Goal: Information Seeking & Learning: Check status

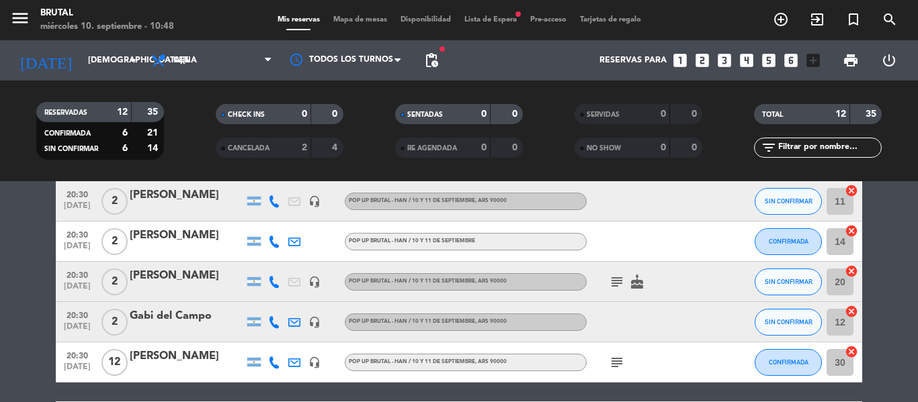
scroll to position [215, 0]
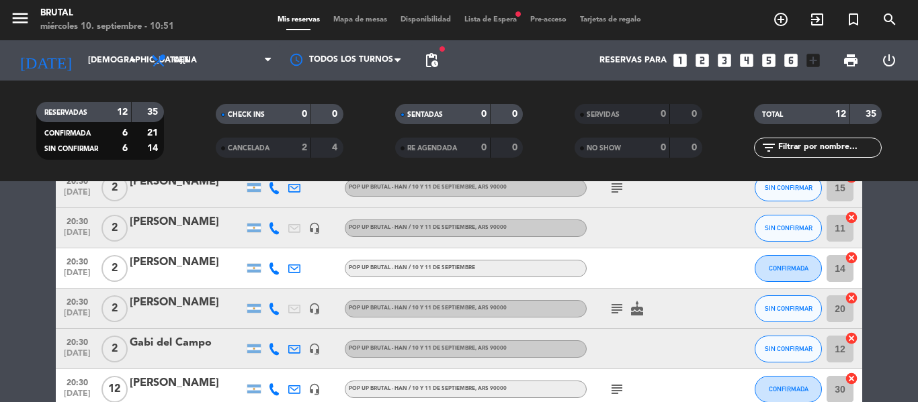
click at [4, 299] on bookings-row "20:00 [DATE] 2 [PERSON_NAME] Pop Up Brutal - Han / [DATE] y [DATE] , ARS 90000 …" at bounding box center [459, 298] width 918 height 540
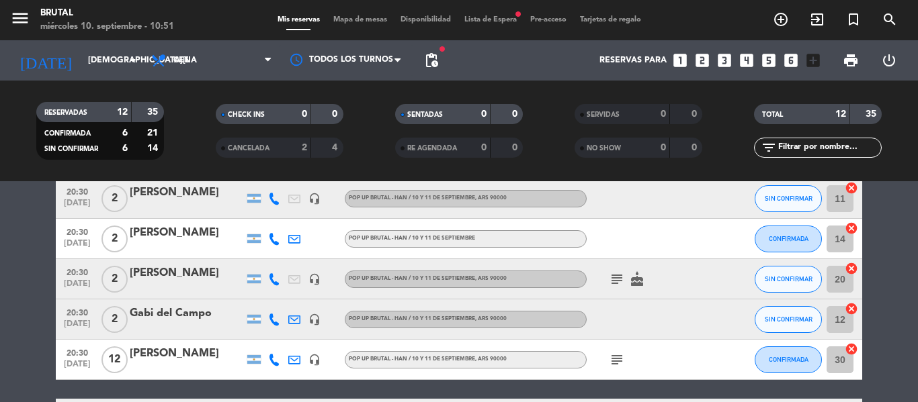
scroll to position [242, 0]
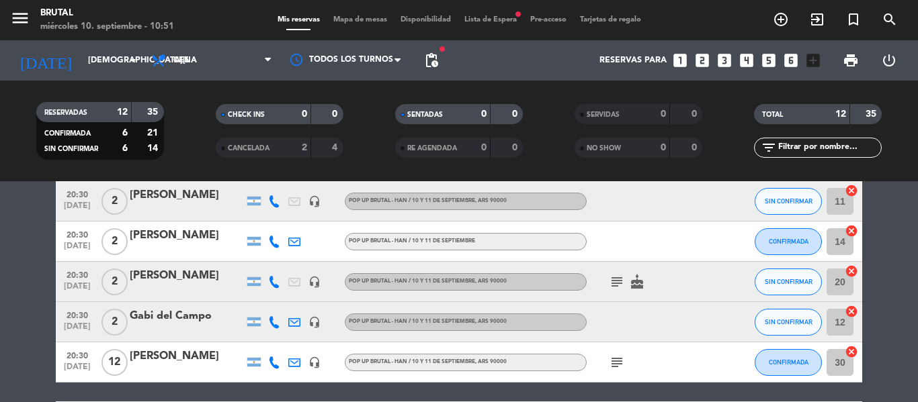
click at [880, 242] on bookings-row "20:00 [DATE] 2 [PERSON_NAME] Pop Up Brutal - Han / [DATE] y [DATE] , ARS 90000 …" at bounding box center [459, 271] width 918 height 540
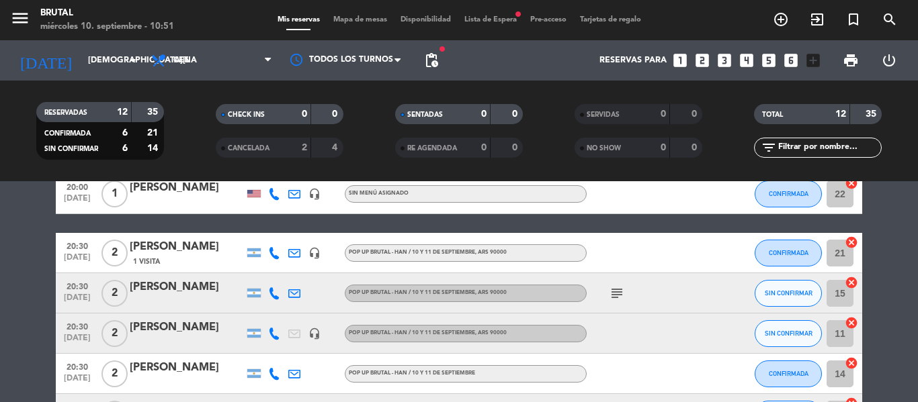
scroll to position [107, 0]
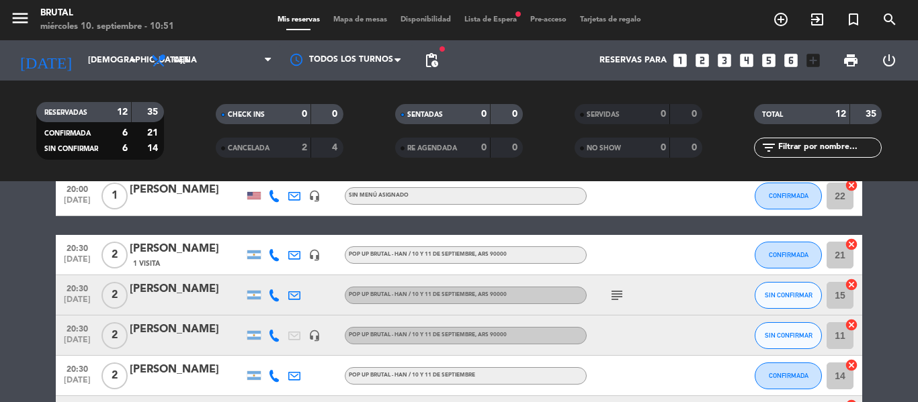
click at [0, 294] on bookings-row "20:00 [DATE] 2 [PERSON_NAME] Pop Up Brutal - Han / [DATE] y [DATE] , ARS 90000 …" at bounding box center [459, 406] width 918 height 540
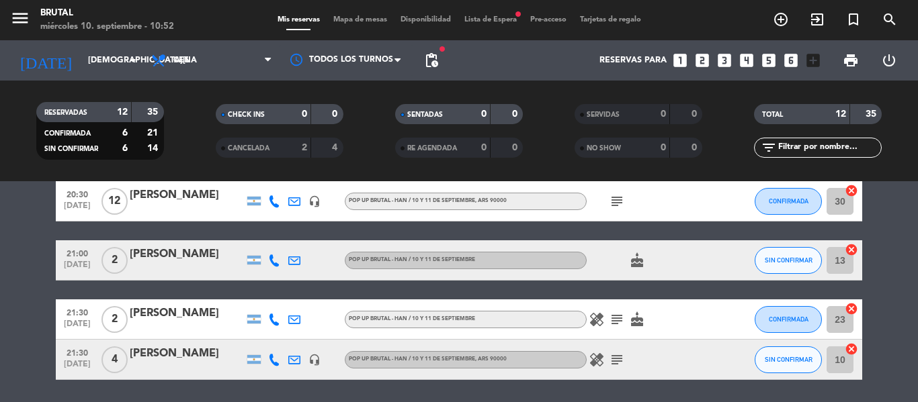
scroll to position [430, 0]
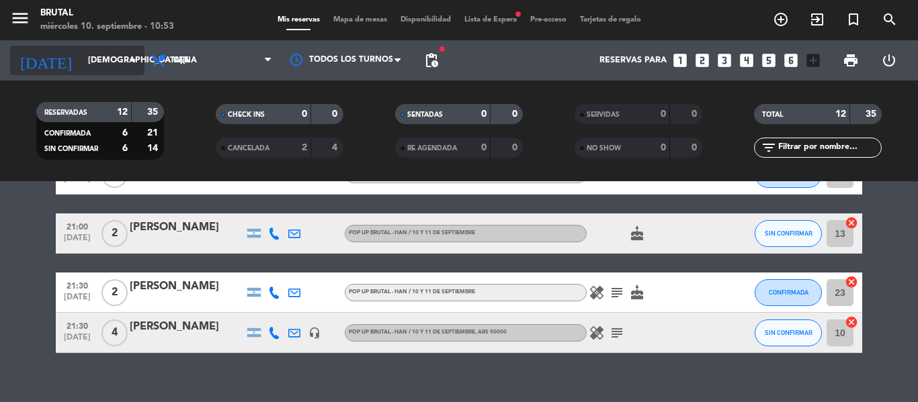
click at [126, 54] on icon "arrow_drop_down" at bounding box center [133, 60] width 16 height 16
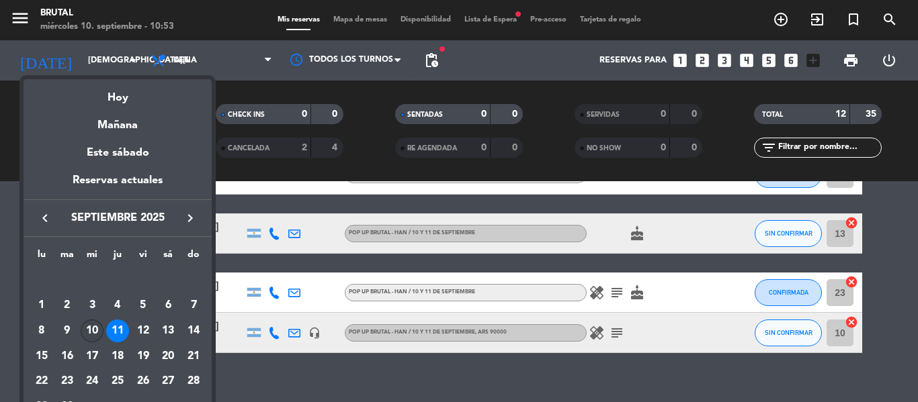
click at [87, 329] on div "10" at bounding box center [92, 331] width 23 height 23
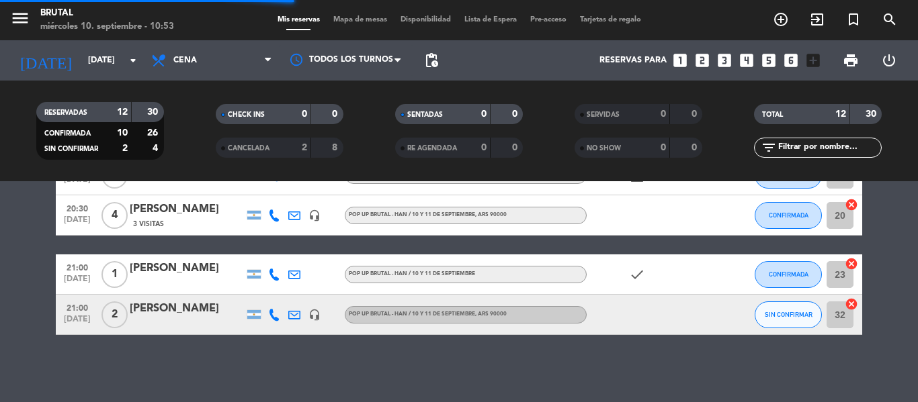
scroll to position [410, 0]
click at [24, 294] on bookings-row "20:30 [DATE] 2 [PERSON_NAME] Pop Up Brutal - Han / [DATE] y [DATE] favorite_bor…" at bounding box center [459, 84] width 918 height 502
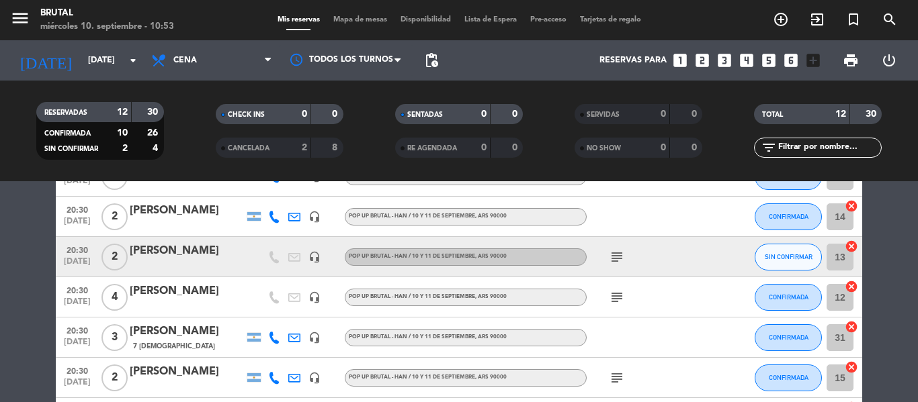
scroll to position [188, 0]
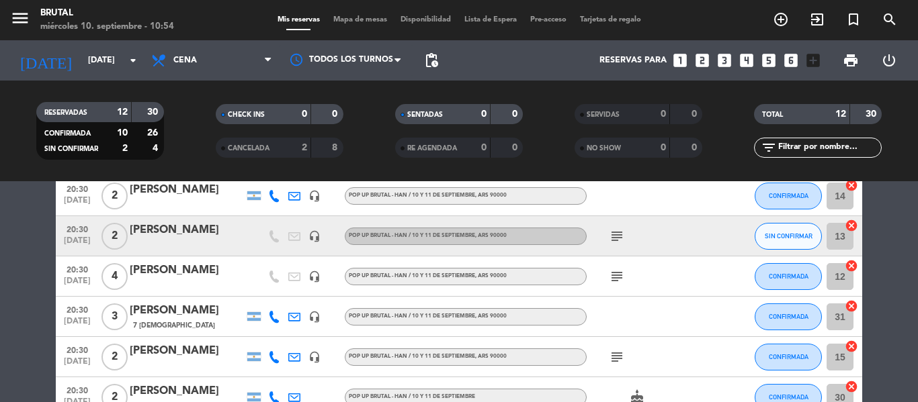
click at [24, 278] on bookings-row "20:30 [DATE] 2 [PERSON_NAME] Pop Up Brutal - Han / [DATE] y [DATE] favorite_bor…" at bounding box center [459, 306] width 918 height 502
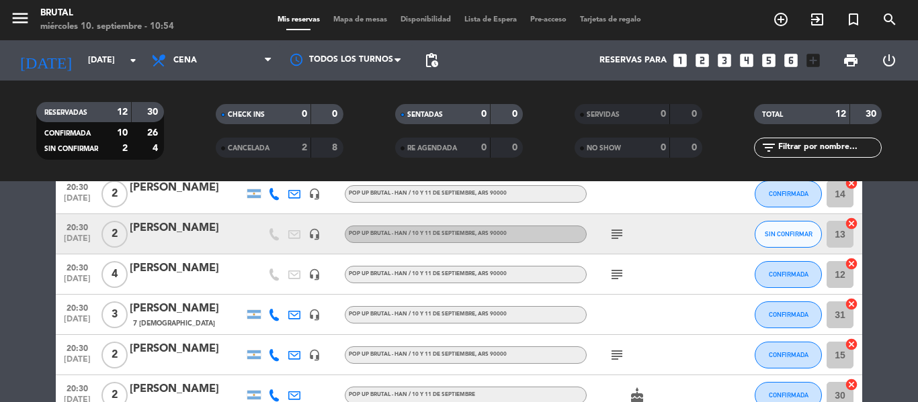
scroll to position [215, 0]
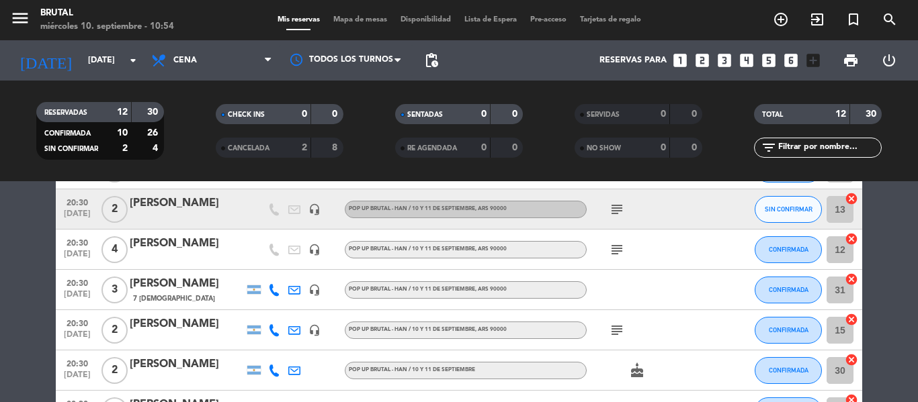
click at [0, 339] on bookings-row "20:30 [DATE] 2 [PERSON_NAME] Pop Up Brutal - Han / [DATE] y [DATE] favorite_bor…" at bounding box center [459, 279] width 918 height 502
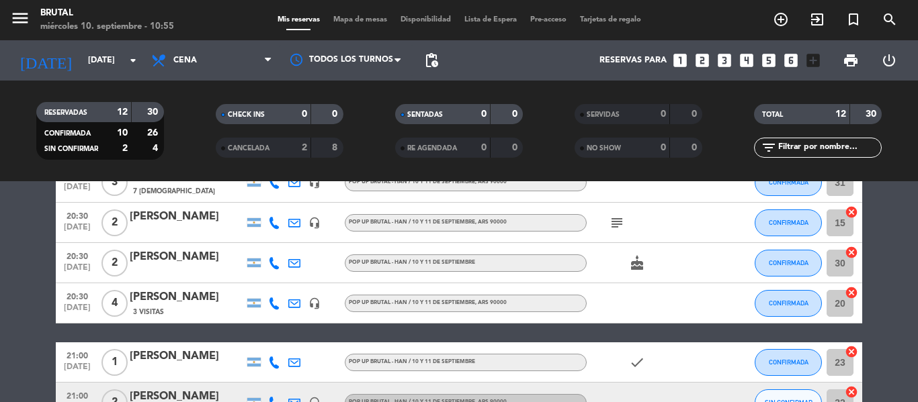
scroll to position [349, 0]
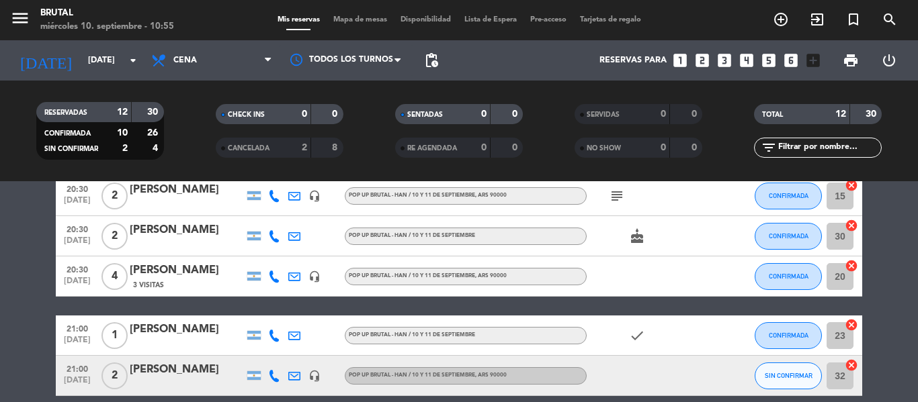
click at [165, 235] on div "[PERSON_NAME]" at bounding box center [187, 230] width 114 height 17
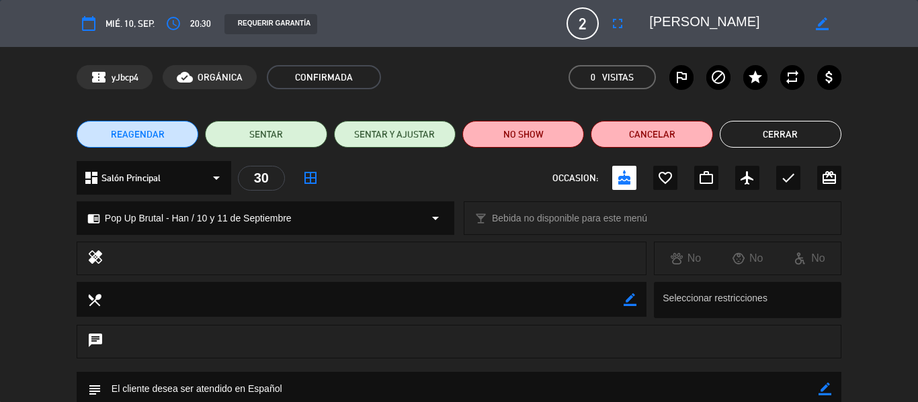
click at [31, 228] on div "chrome_reader_mode Pop Up Brutal - Han / [DATE] y [DATE] arrow_drop_down local_…" at bounding box center [459, 225] width 918 height 34
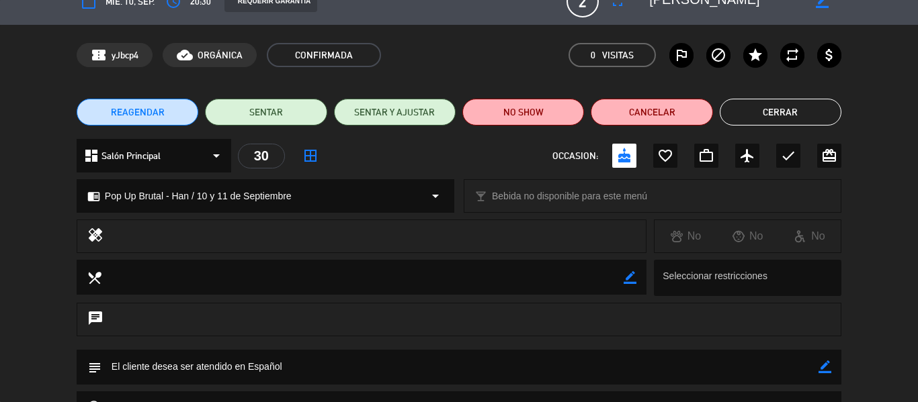
scroll to position [0, 0]
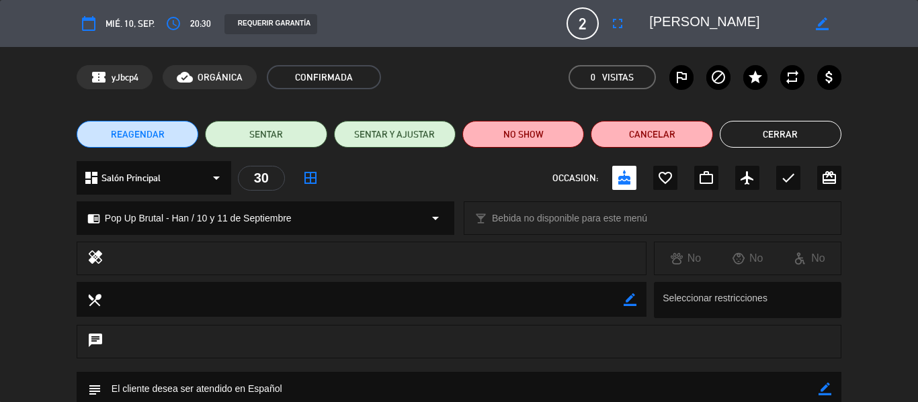
click at [748, 136] on button "Cerrar" at bounding box center [780, 134] width 122 height 27
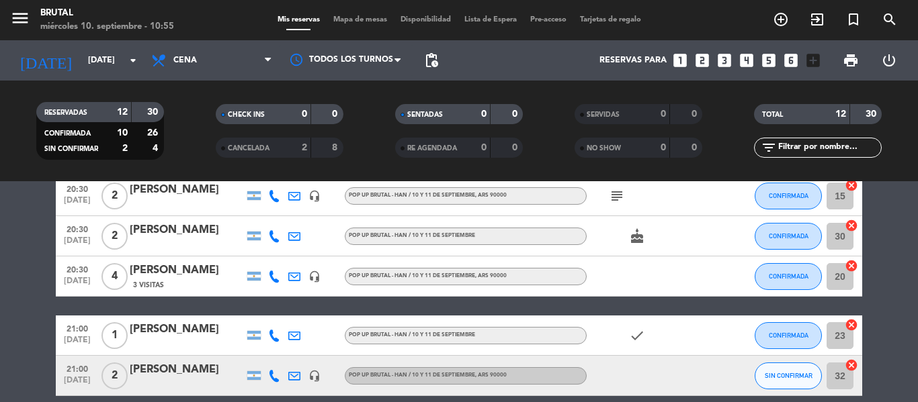
click at [20, 284] on bookings-row "20:30 [DATE] 2 [PERSON_NAME] Pop Up Brutal - Han / [DATE] y [DATE] favorite_bor…" at bounding box center [459, 145] width 918 height 502
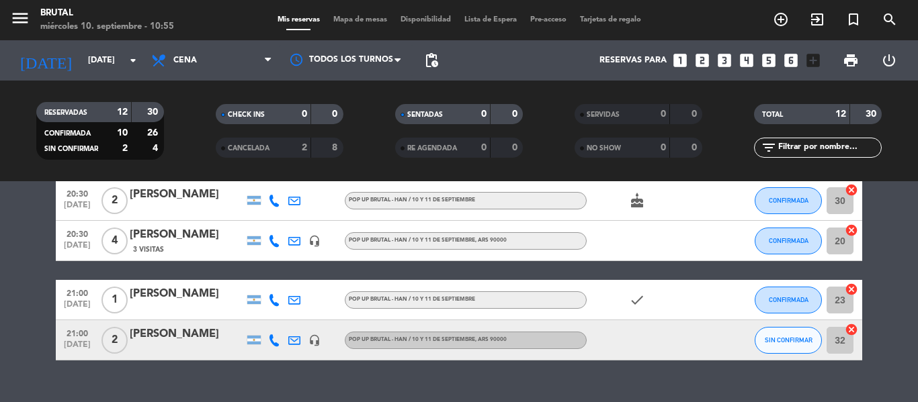
scroll to position [403, 0]
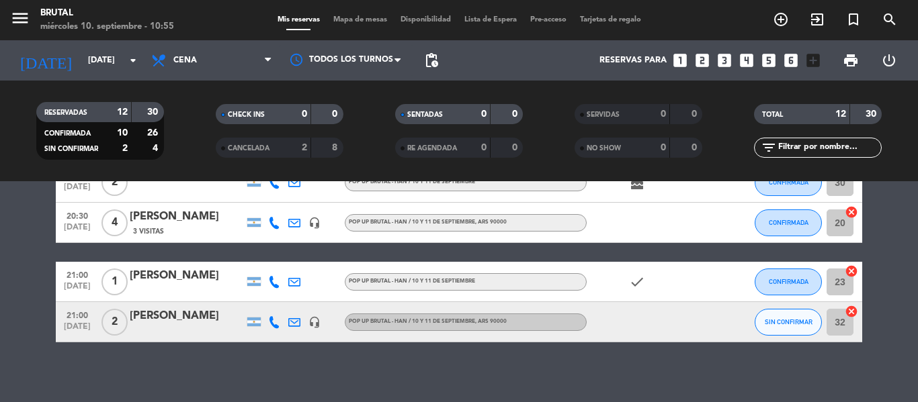
click at [156, 278] on div "[PERSON_NAME]" at bounding box center [187, 275] width 114 height 17
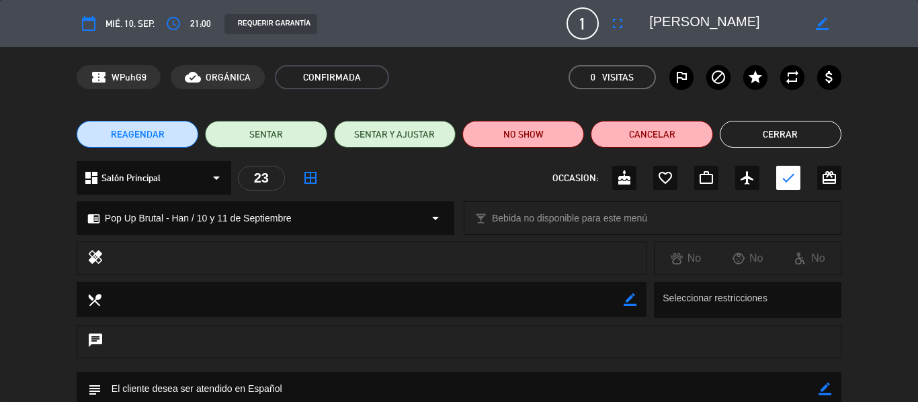
click at [9, 239] on div "chrome_reader_mode Pop Up Brutal - Han / [DATE] y [DATE] arrow_drop_down local_…" at bounding box center [459, 225] width 918 height 34
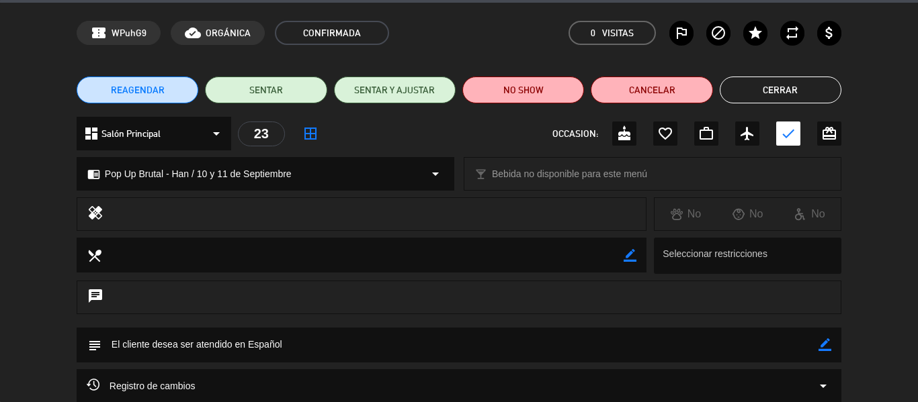
scroll to position [39, 0]
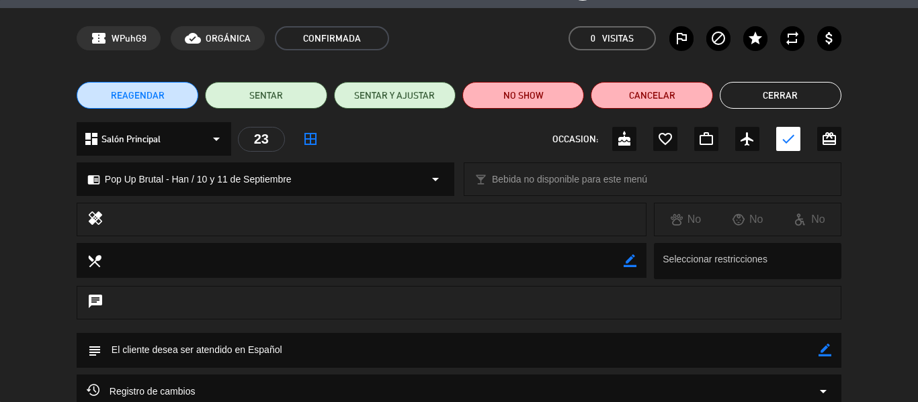
click at [756, 103] on button "Cerrar" at bounding box center [780, 95] width 122 height 27
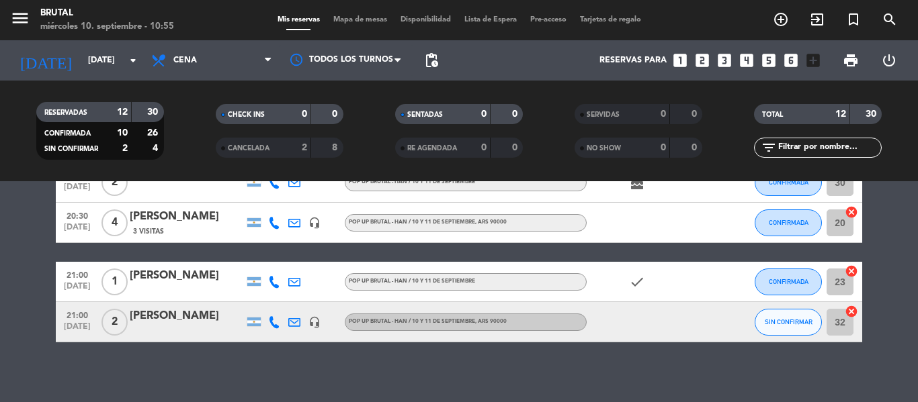
click at [0, 301] on bookings-row "20:30 [DATE] 2 [PERSON_NAME] Pop Up Brutal - Han / [DATE] y [DATE] favorite_bor…" at bounding box center [459, 91] width 918 height 502
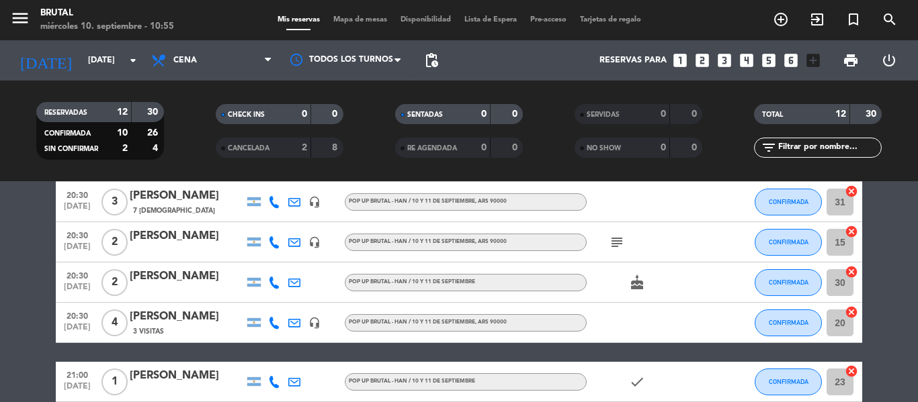
scroll to position [222, 0]
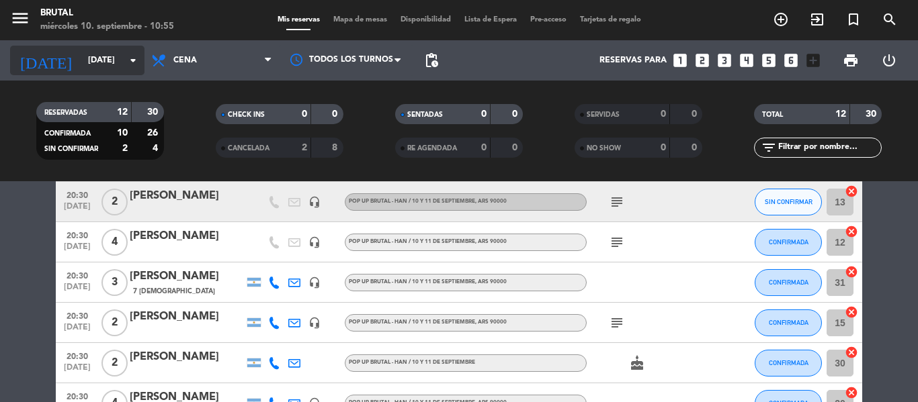
click at [103, 60] on input "[DATE]" at bounding box center [138, 60] width 114 height 23
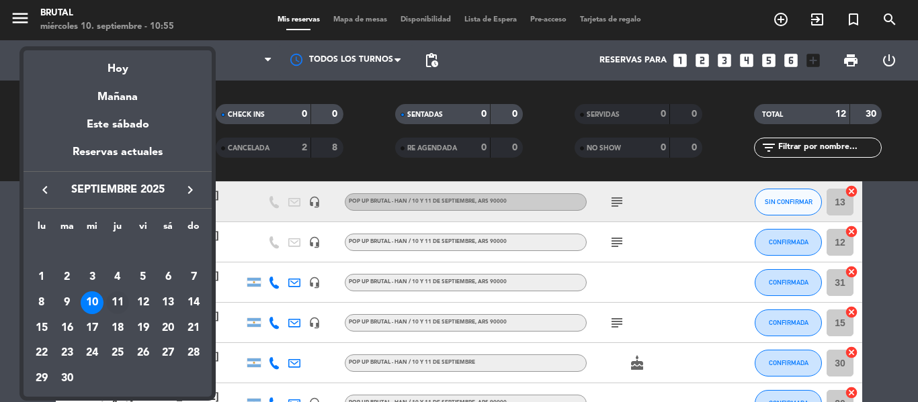
click at [116, 294] on div "11" at bounding box center [117, 303] width 23 height 23
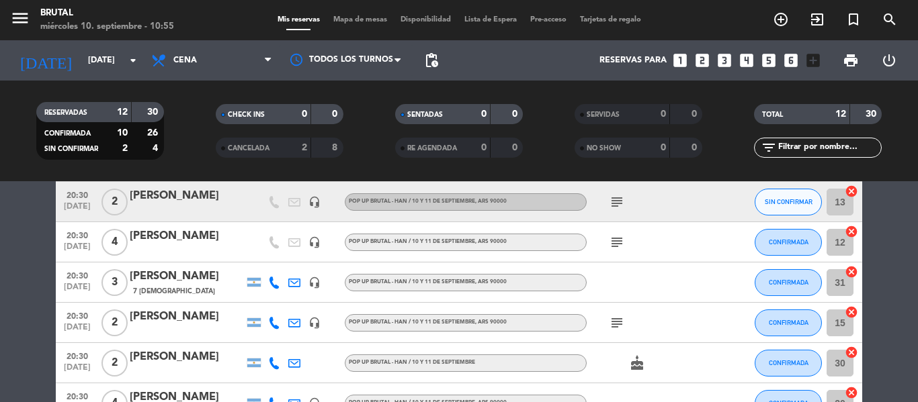
type input "[DEMOGRAPHIC_DATA][DATE]"
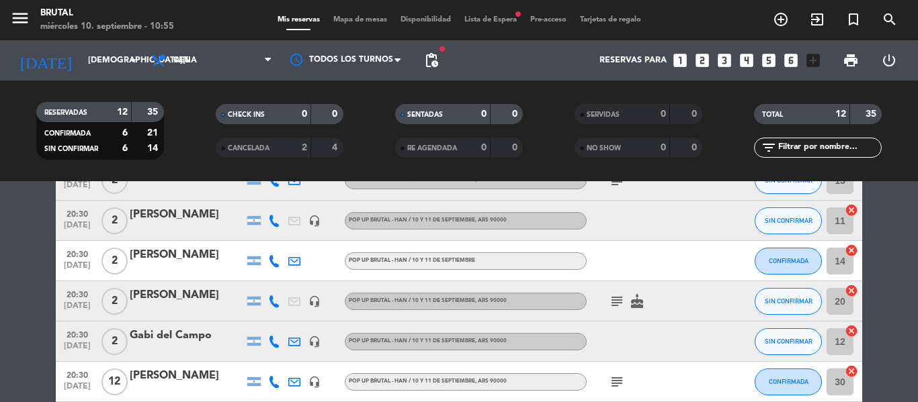
click at [26, 266] on bookings-row "20:00 [DATE] 2 [PERSON_NAME] Pop Up Brutal - Han / [DATE] y [DATE] , ARS 90000 …" at bounding box center [459, 291] width 918 height 540
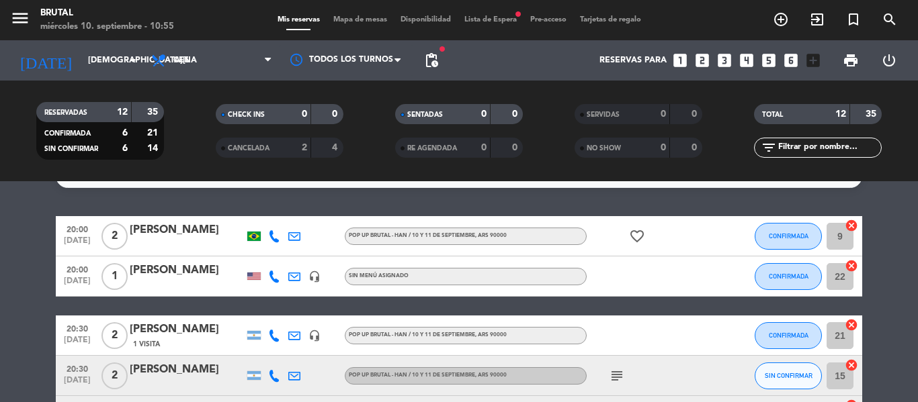
scroll to position [54, 0]
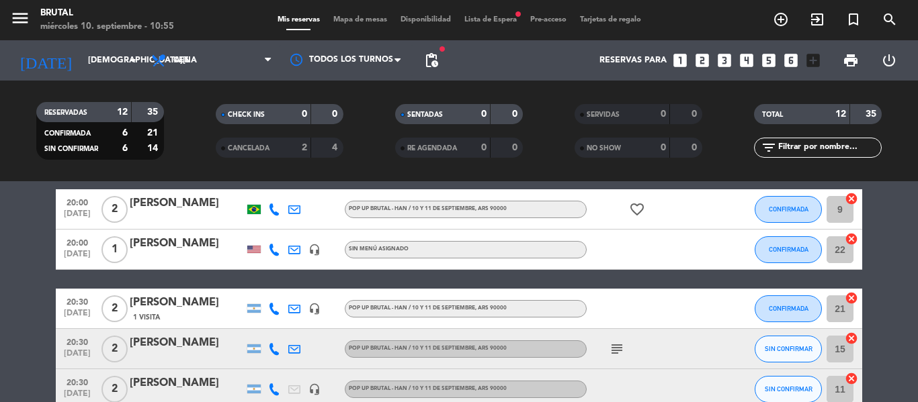
click at [163, 206] on div "[PERSON_NAME]" at bounding box center [187, 203] width 114 height 17
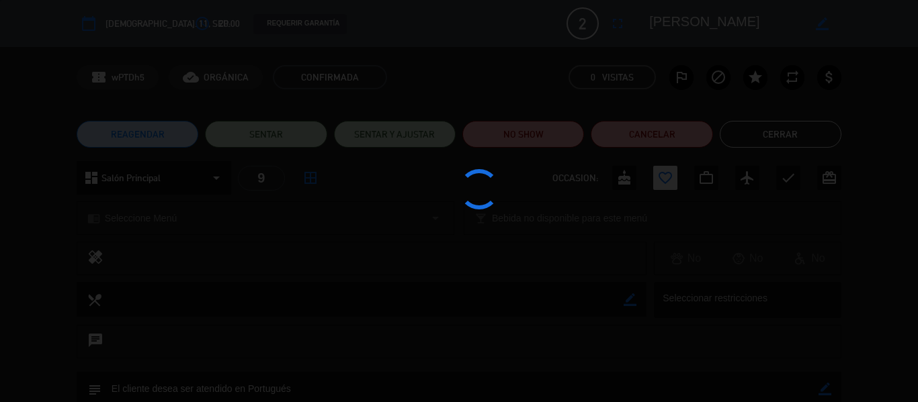
click at [15, 232] on div at bounding box center [459, 201] width 918 height 402
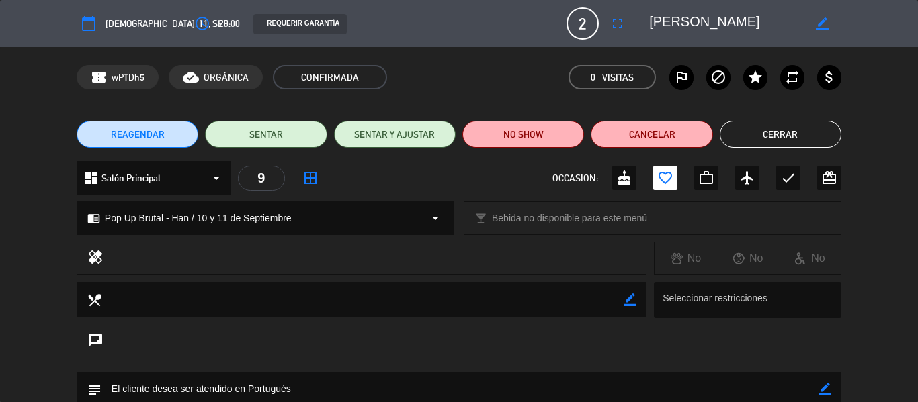
click at [15, 232] on div "chrome_reader_mode Pop Up Brutal - Han / [DATE] y [DATE] arrow_drop_down local_…" at bounding box center [459, 225] width 918 height 34
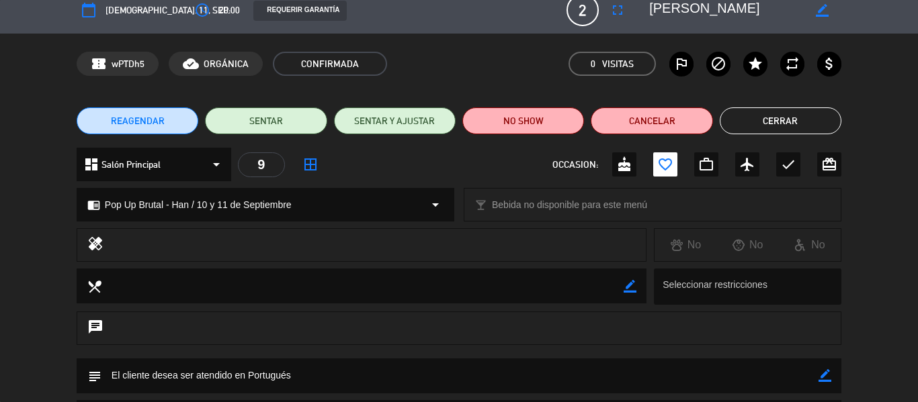
scroll to position [0, 0]
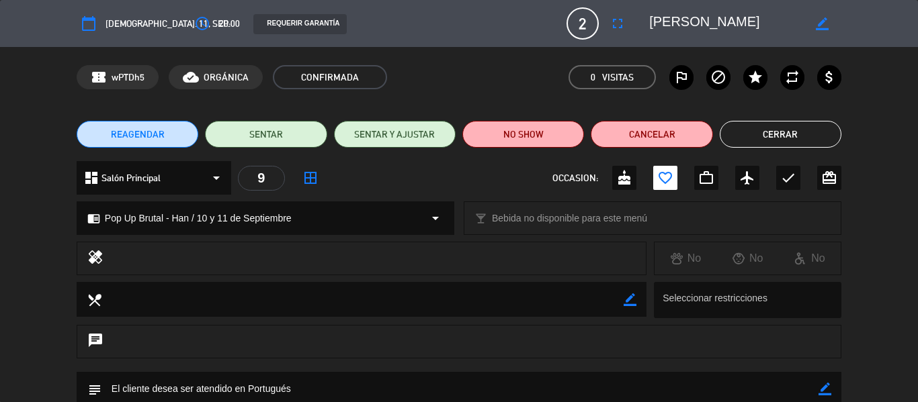
click at [758, 123] on button "Cerrar" at bounding box center [780, 134] width 122 height 27
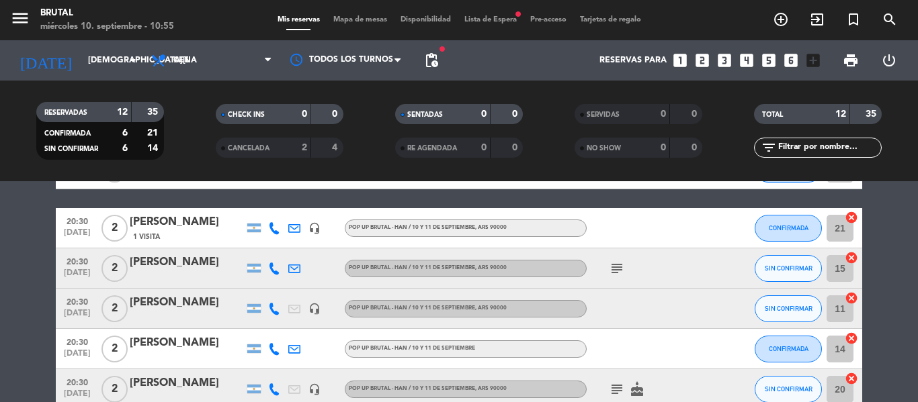
scroll to position [161, 0]
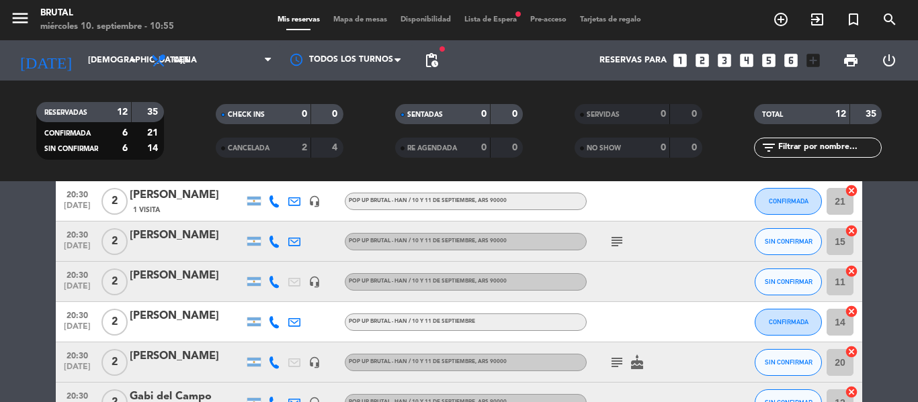
click at [193, 193] on div "[PERSON_NAME]" at bounding box center [187, 195] width 114 height 17
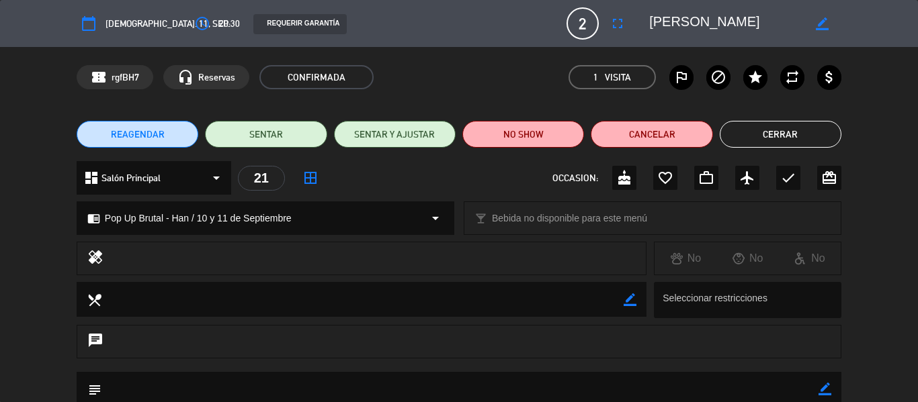
click at [1, 240] on div "chrome_reader_mode Pop Up Brutal - Han / [DATE] y [DATE] arrow_drop_down local_…" at bounding box center [459, 225] width 918 height 34
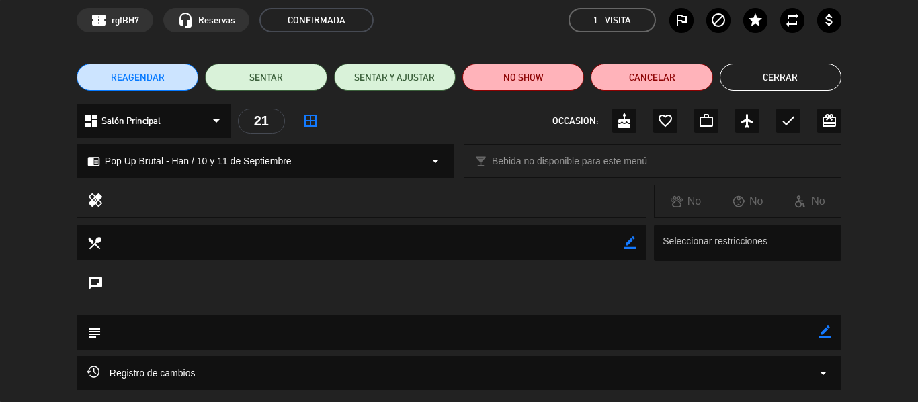
scroll to position [26, 0]
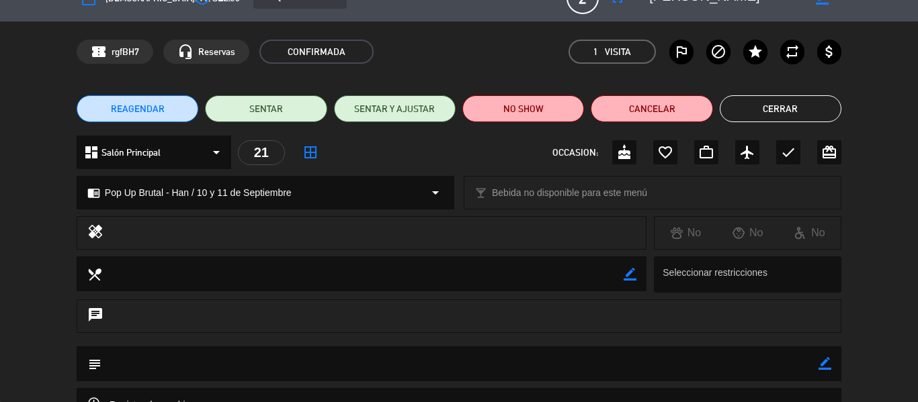
click at [774, 108] on button "Cerrar" at bounding box center [780, 108] width 122 height 27
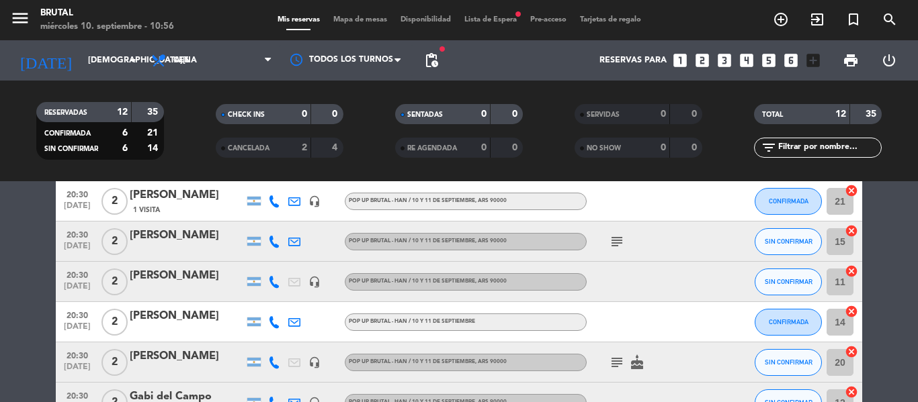
click at [26, 255] on bookings-row "20:00 [DATE] 2 [PERSON_NAME] Pop Up Brutal - Han / [DATE] y [DATE] , ARS 90000 …" at bounding box center [459, 352] width 918 height 540
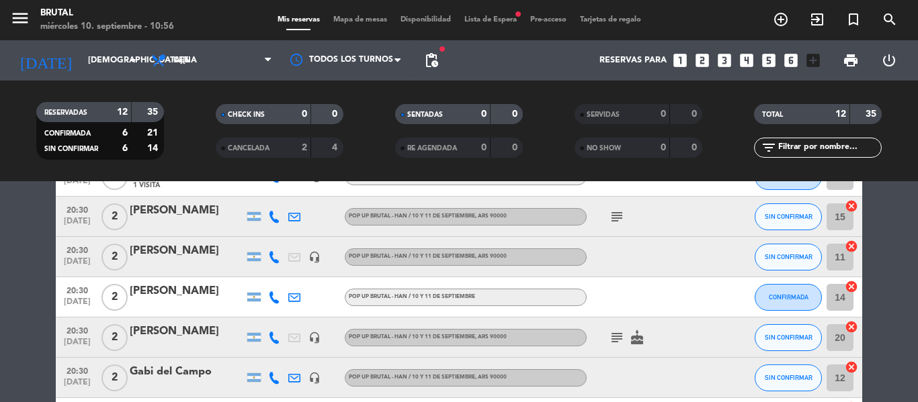
scroll to position [188, 0]
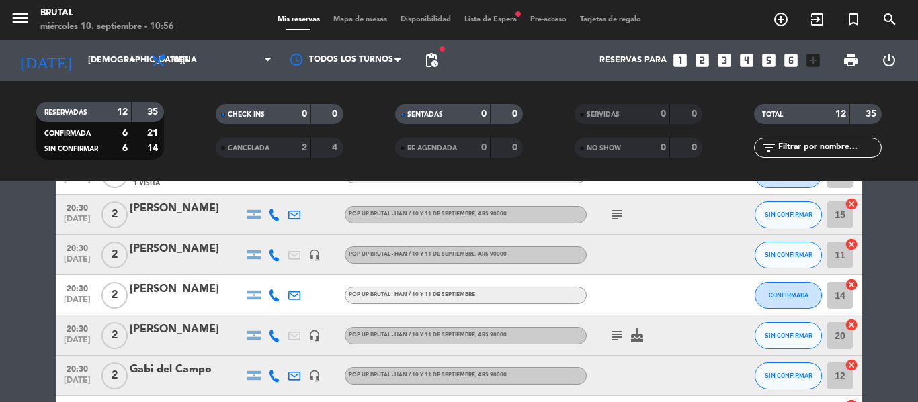
click at [166, 210] on div "[PERSON_NAME]" at bounding box center [187, 208] width 114 height 17
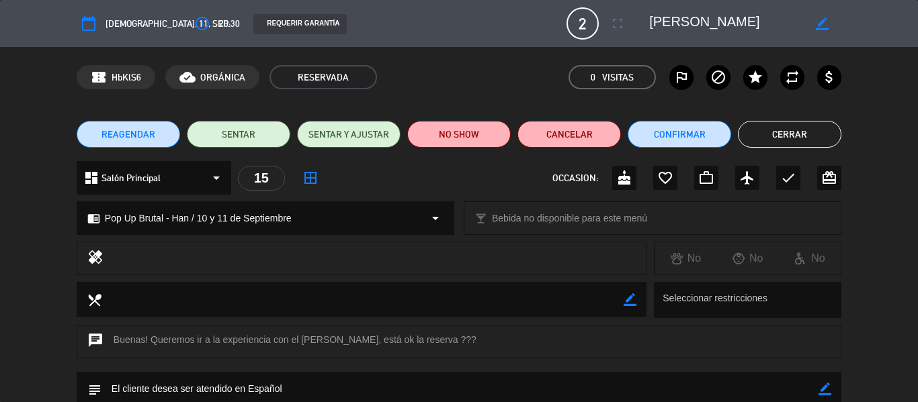
click at [12, 213] on div "chrome_reader_mode Pop Up Brutal - Han / [DATE] y [DATE] arrow_drop_down local_…" at bounding box center [459, 225] width 918 height 34
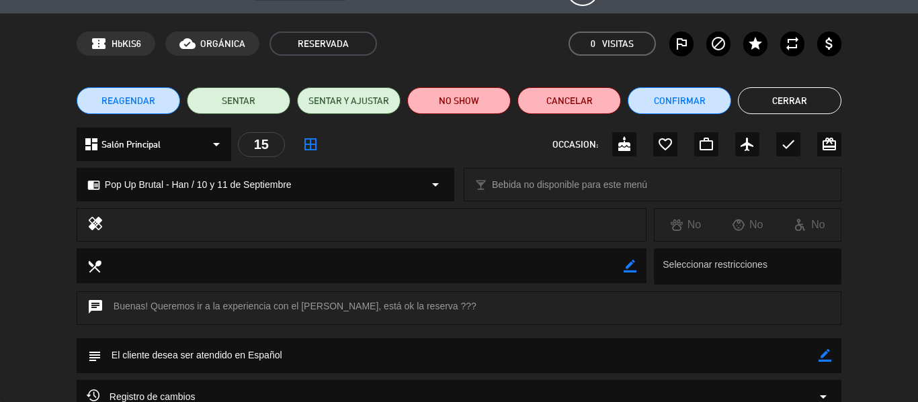
scroll to position [0, 0]
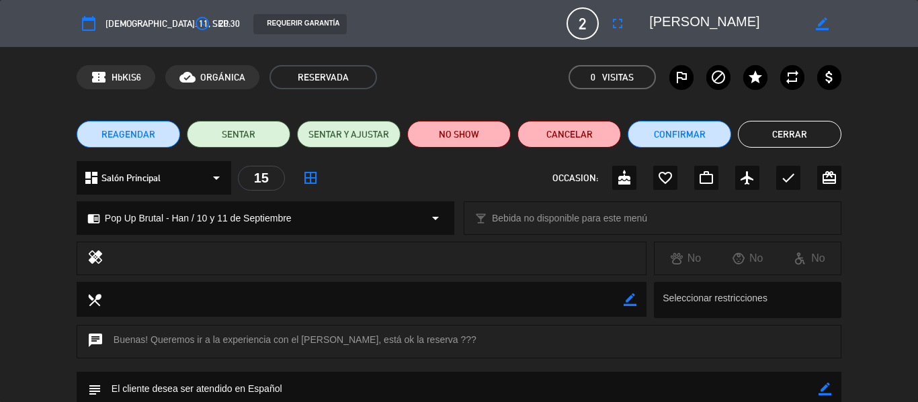
click at [799, 142] on button "Cerrar" at bounding box center [789, 134] width 103 height 27
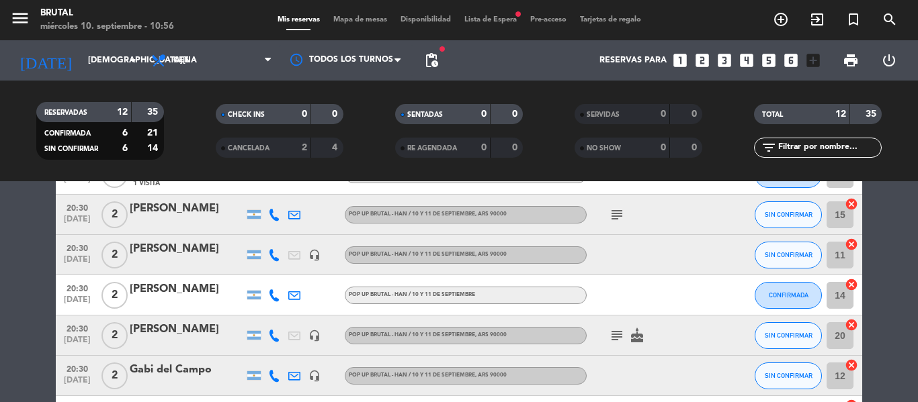
click at [220, 259] on div at bounding box center [187, 264] width 114 height 11
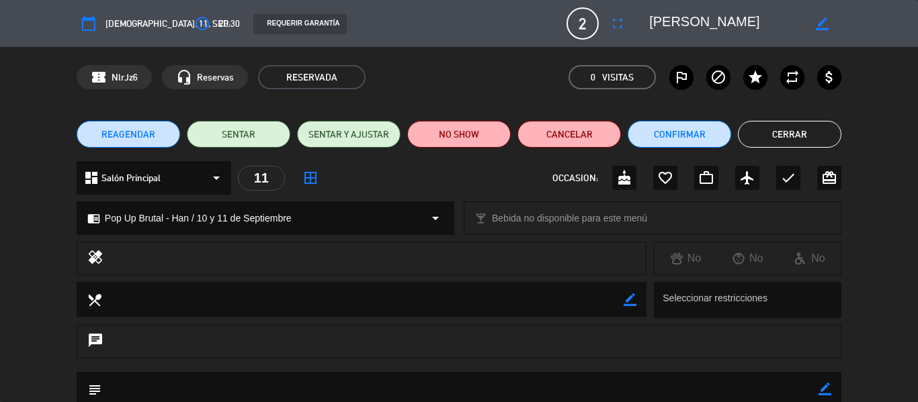
click at [13, 279] on div "healing No No No" at bounding box center [459, 262] width 918 height 40
click at [774, 126] on button "Cerrar" at bounding box center [789, 134] width 103 height 27
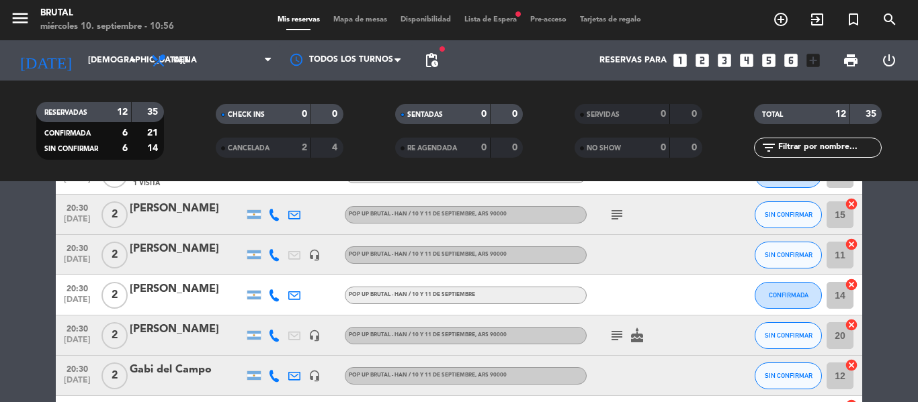
click at [0, 292] on bookings-row "20:00 [DATE] 2 [PERSON_NAME] Pop Up Brutal - Han / [DATE] y [DATE] , ARS 90000 …" at bounding box center [459, 325] width 918 height 540
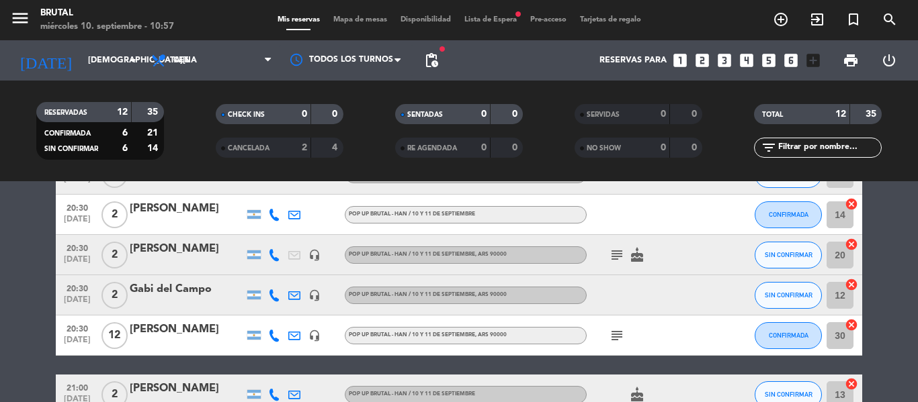
scroll to position [296, 0]
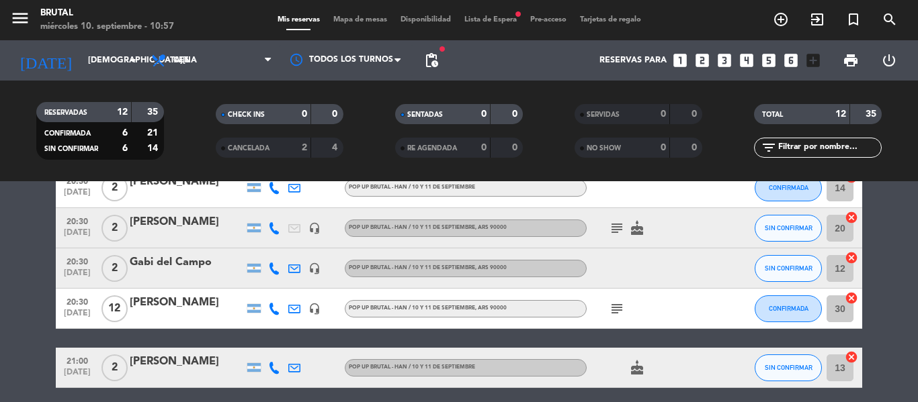
click at [194, 231] on div "[PERSON_NAME]" at bounding box center [187, 222] width 114 height 17
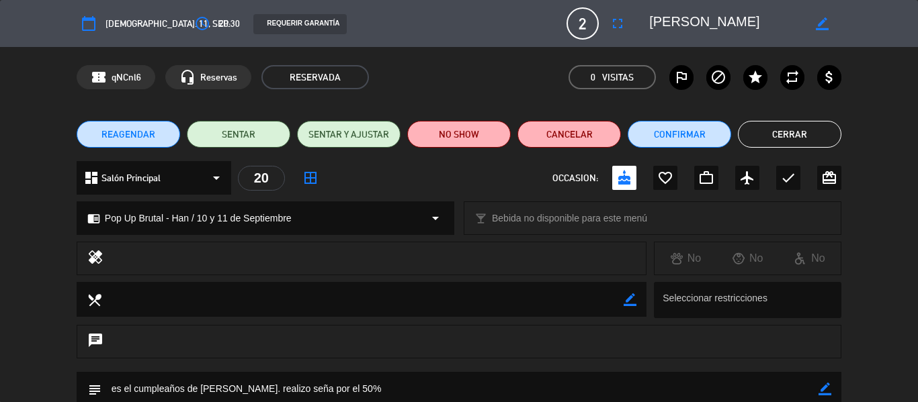
click at [0, 241] on div "chrome_reader_mode Pop Up Brutal - Han / [DATE] y [DATE] arrow_drop_down local_…" at bounding box center [459, 225] width 918 height 34
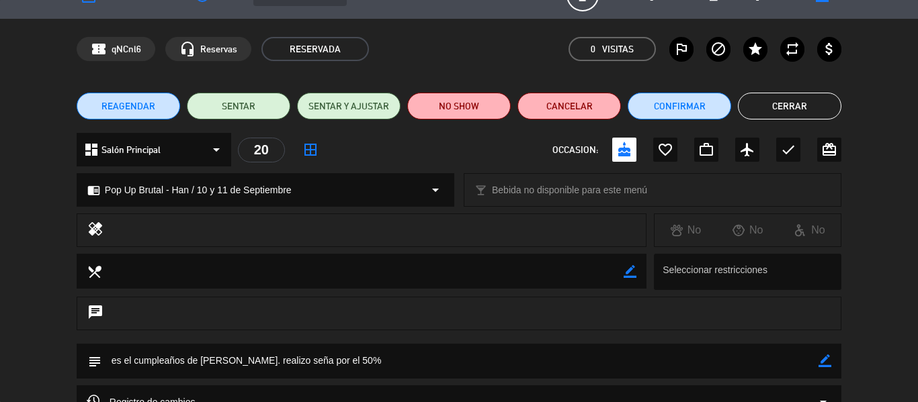
scroll to position [26, 0]
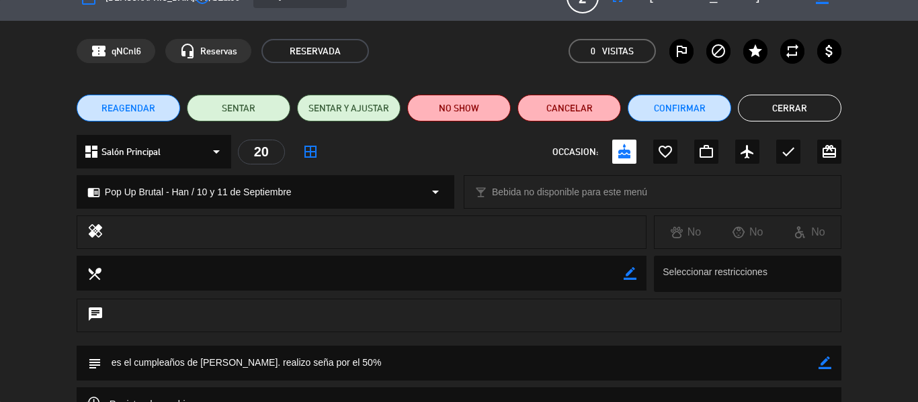
click at [782, 111] on button "Cerrar" at bounding box center [789, 108] width 103 height 27
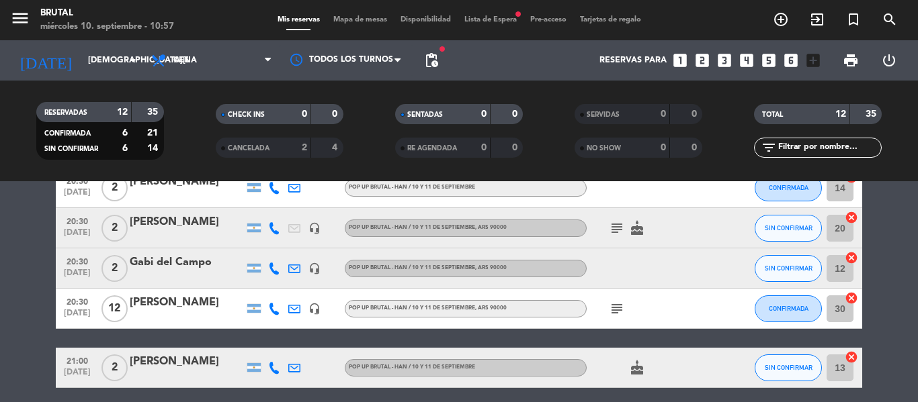
click at [11, 274] on bookings-row "20:00 [DATE] 2 [PERSON_NAME] Pop Up Brutal - Han / [DATE] y [DATE] , ARS 90000 …" at bounding box center [459, 218] width 918 height 540
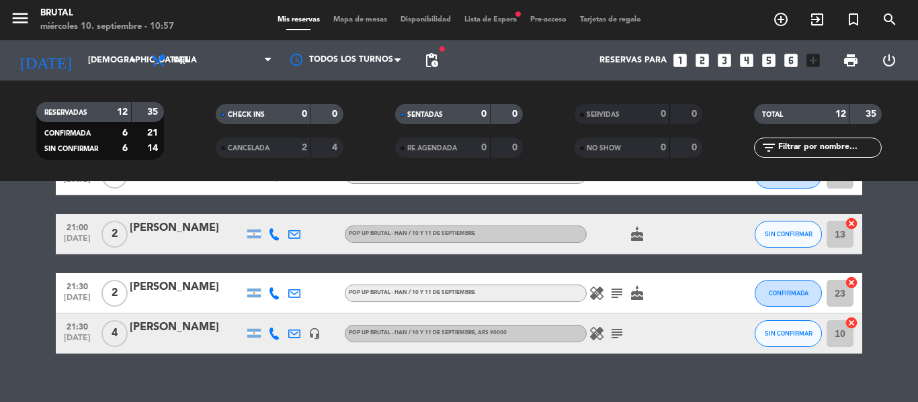
scroll to position [430, 0]
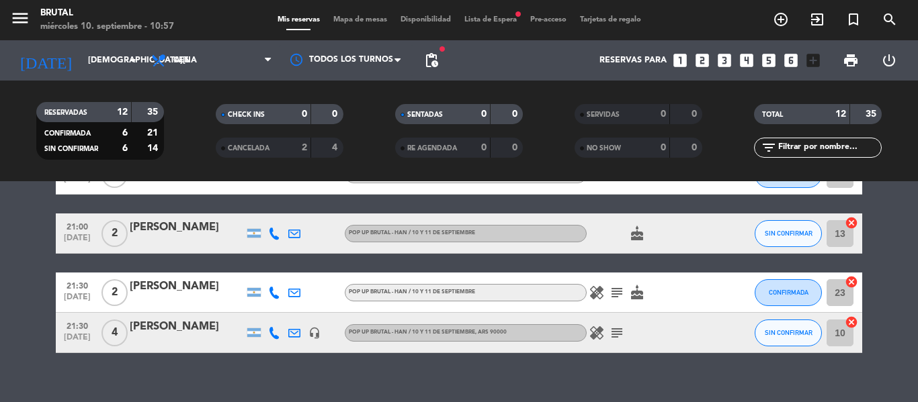
click at [176, 234] on div "[PERSON_NAME]" at bounding box center [187, 227] width 114 height 17
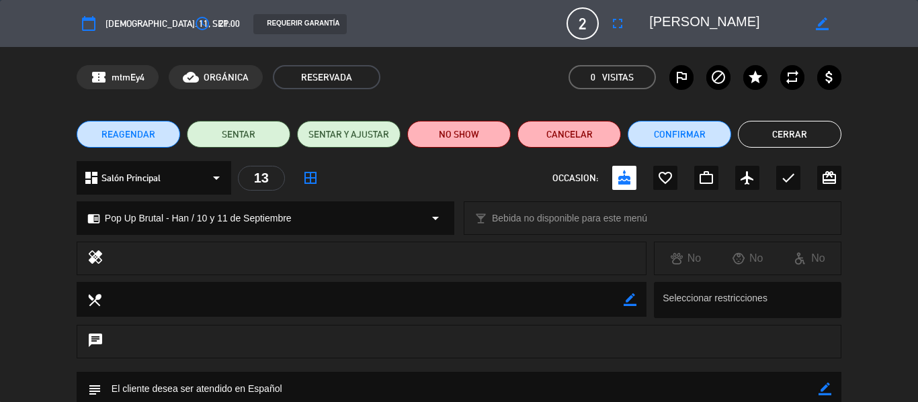
click at [22, 236] on div "chrome_reader_mode Pop Up Brutal - Han / [DATE] y [DATE] arrow_drop_down local_…" at bounding box center [459, 225] width 918 height 34
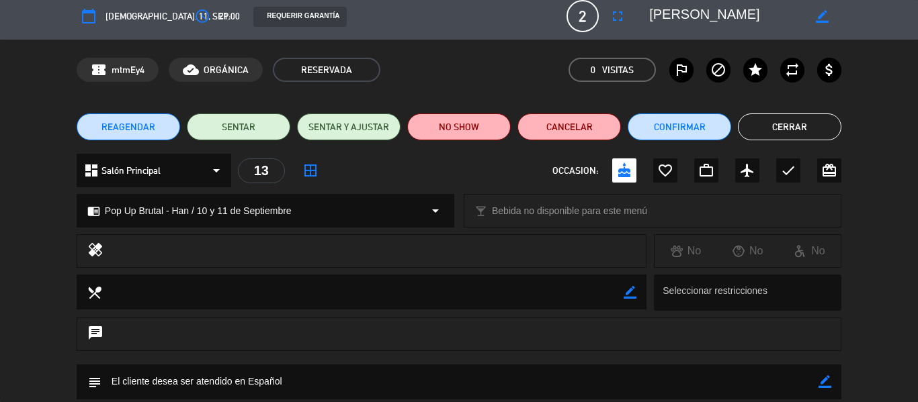
scroll to position [0, 0]
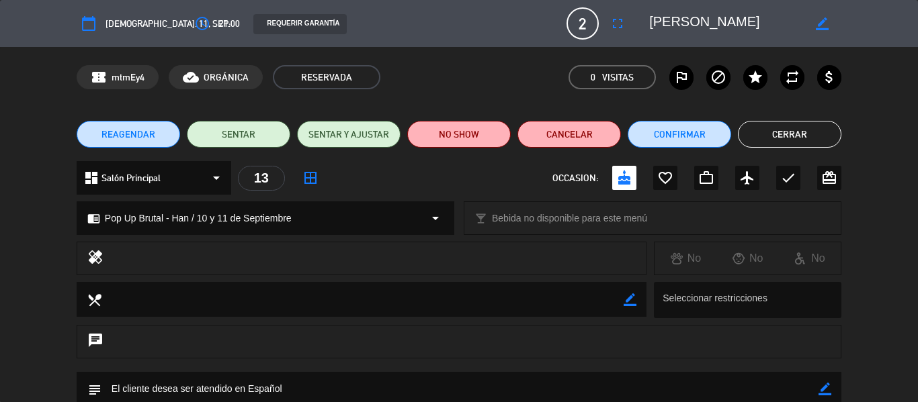
click at [798, 130] on button "Cerrar" at bounding box center [789, 134] width 103 height 27
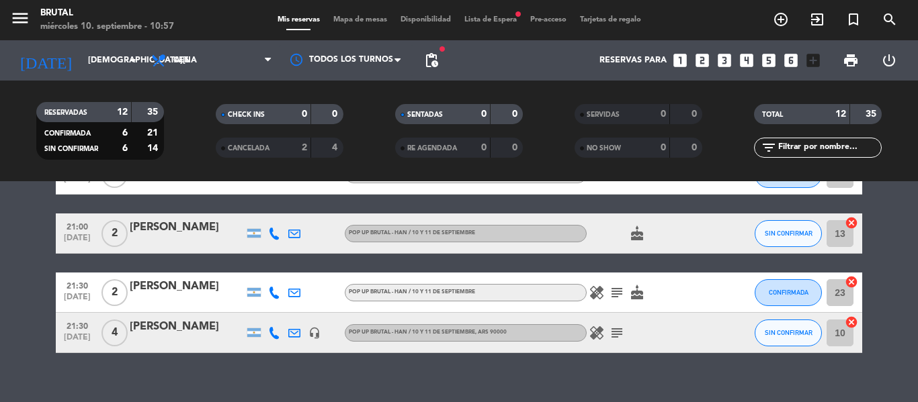
click at [185, 328] on div "[PERSON_NAME]" at bounding box center [187, 326] width 114 height 17
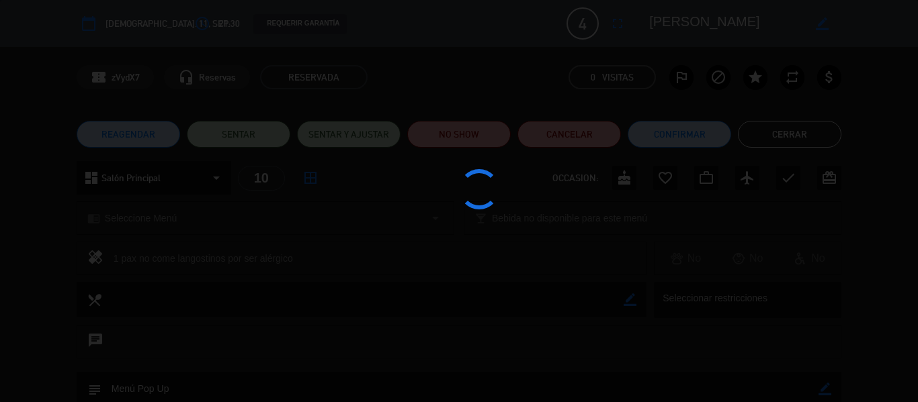
click at [0, 247] on edit-booking-info-modal "calendar_today [DEMOGRAPHIC_DATA]. 11, sep. access_time 21:30 REQUERIR GARANTÍA…" at bounding box center [459, 201] width 918 height 402
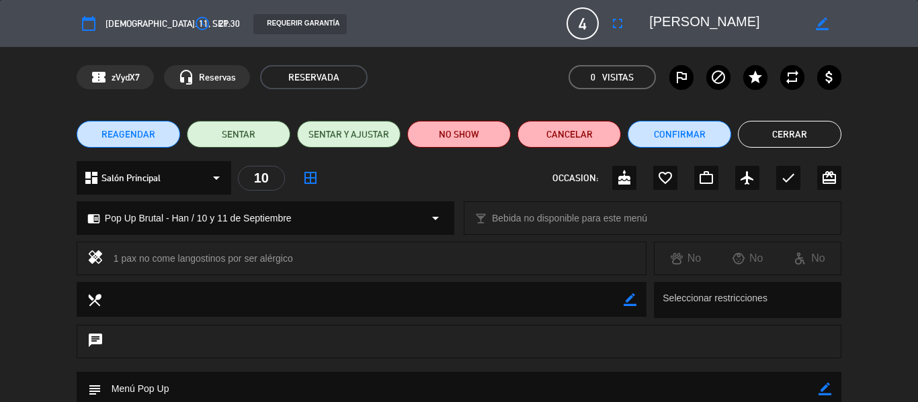
click at [0, 247] on div "healing 1 pax no come langostinos por ser alérgico No No No" at bounding box center [459, 262] width 918 height 40
click at [798, 123] on button "Cerrar" at bounding box center [789, 134] width 103 height 27
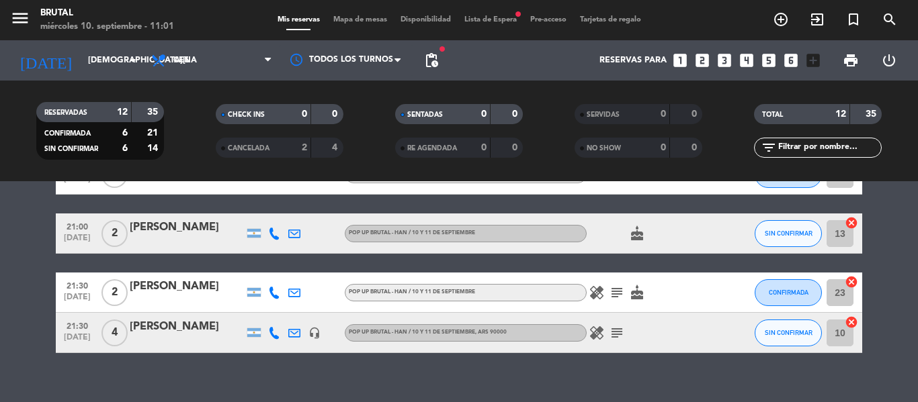
click at [111, 374] on div "No hay notas para este servicio. Haz clic para agregar una 20:00 [DATE] 2 [PERS…" at bounding box center [459, 291] width 918 height 221
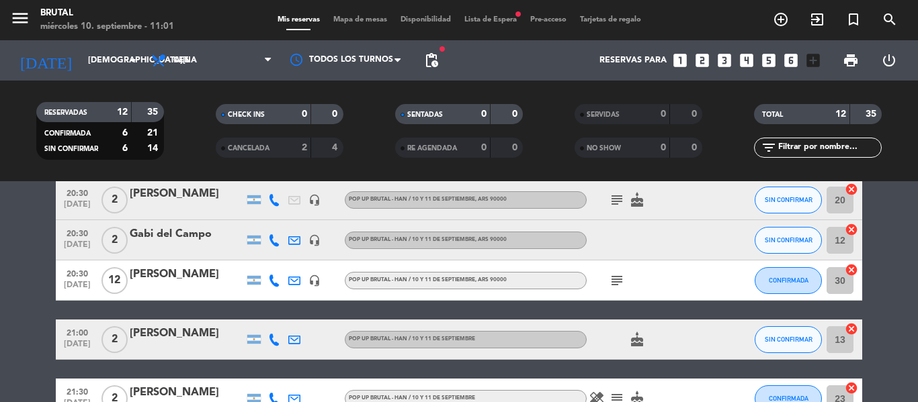
scroll to position [322, 0]
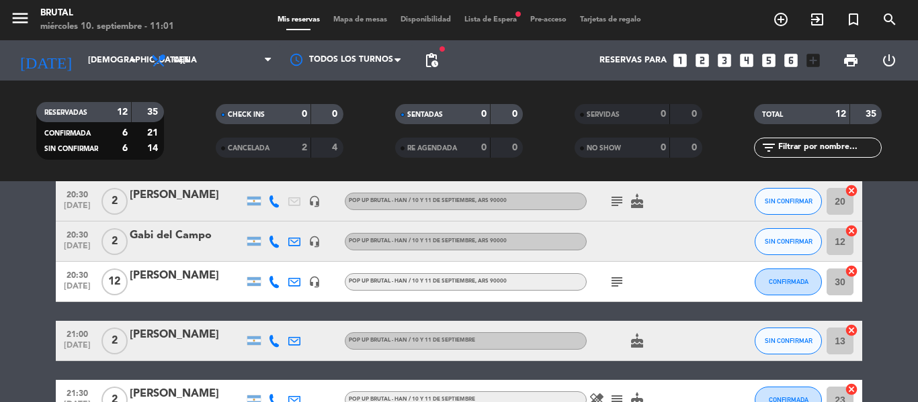
click at [198, 244] on div "Gabi del Campo" at bounding box center [187, 235] width 114 height 17
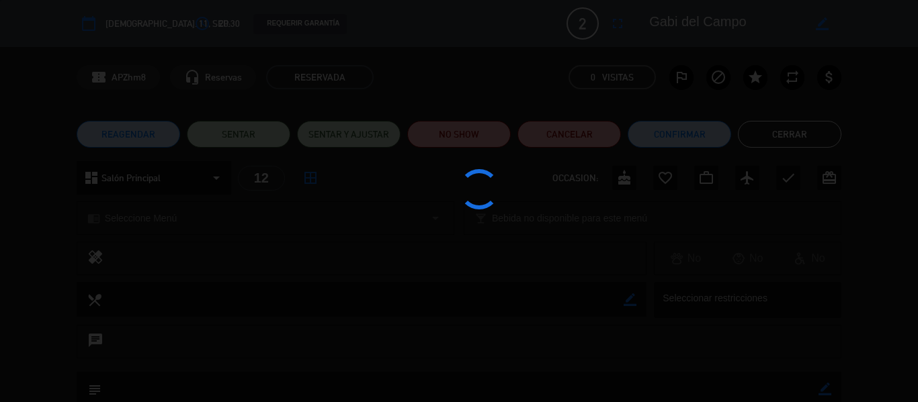
click at [0, 252] on div at bounding box center [459, 201] width 918 height 402
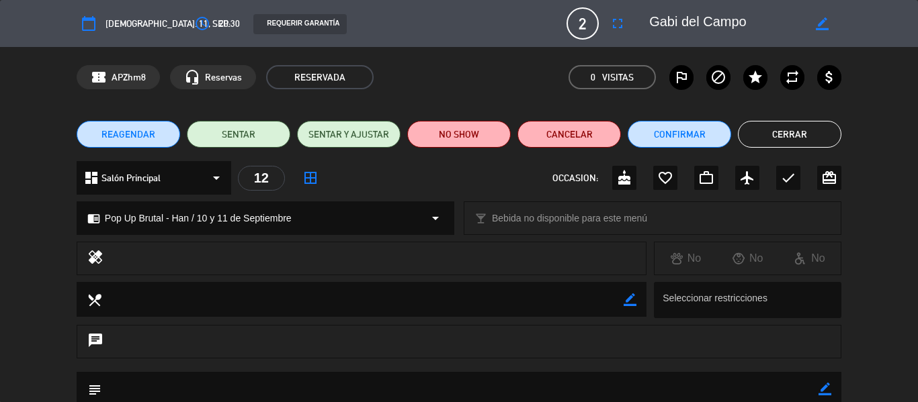
click at [0, 252] on div "healing No No No" at bounding box center [459, 262] width 918 height 40
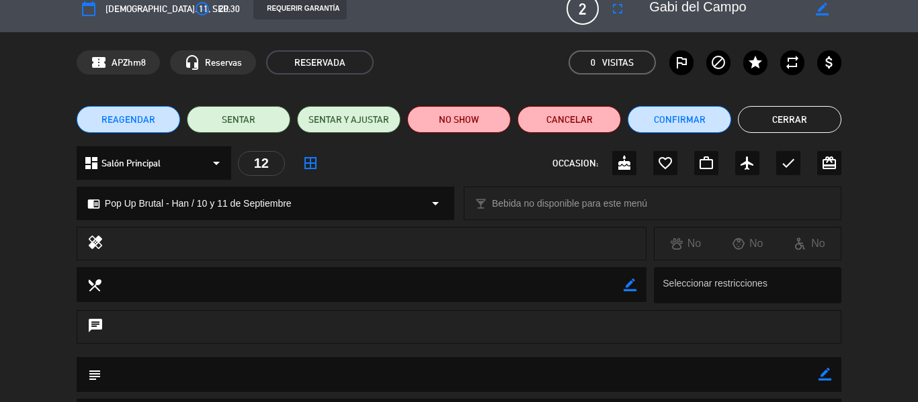
scroll to position [0, 0]
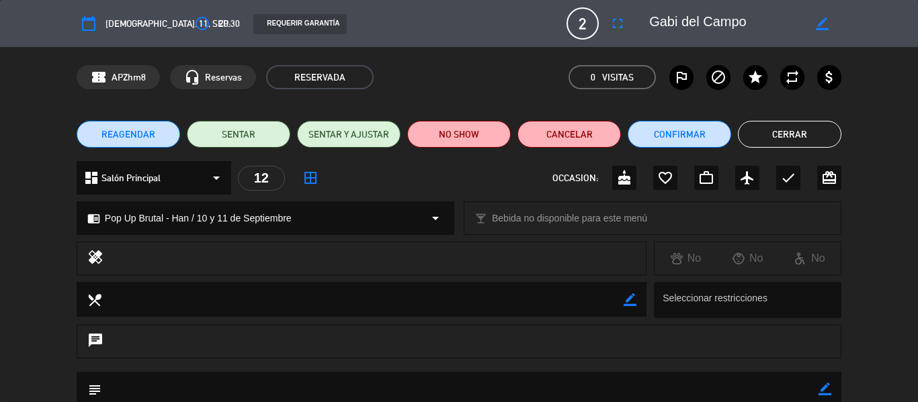
click at [759, 131] on button "Cerrar" at bounding box center [789, 134] width 103 height 27
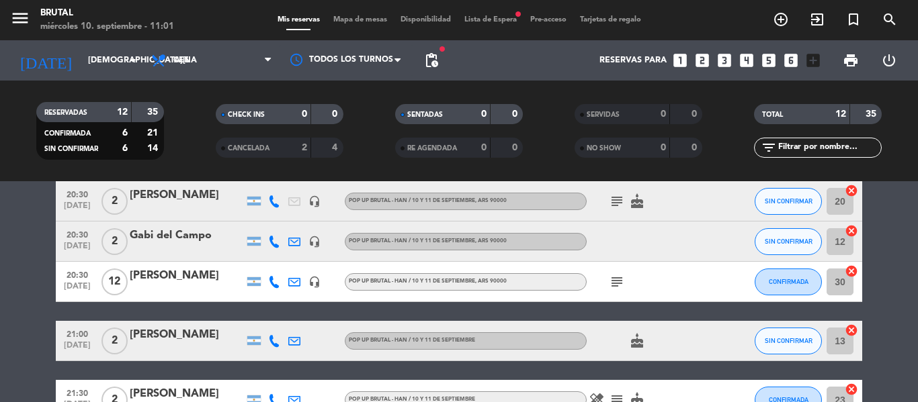
click at [7, 292] on bookings-row "20:00 [DATE] 2 [PERSON_NAME] Pop Up Brutal - Han / [DATE] y [DATE] , ARS 90000 …" at bounding box center [459, 191] width 918 height 540
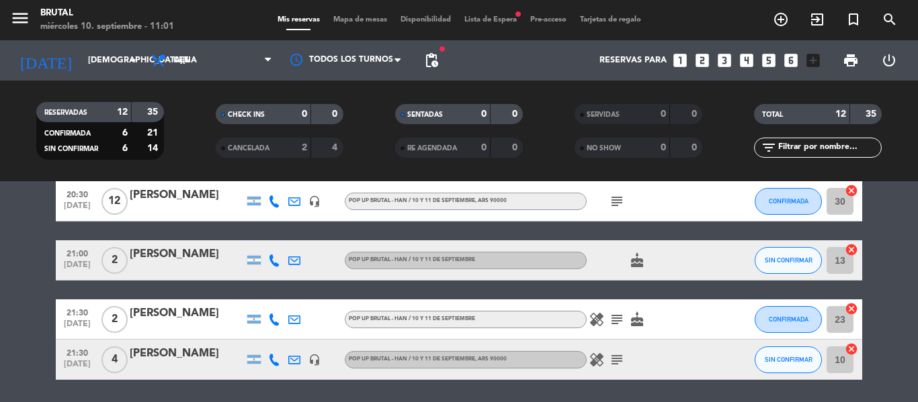
scroll to position [430, 0]
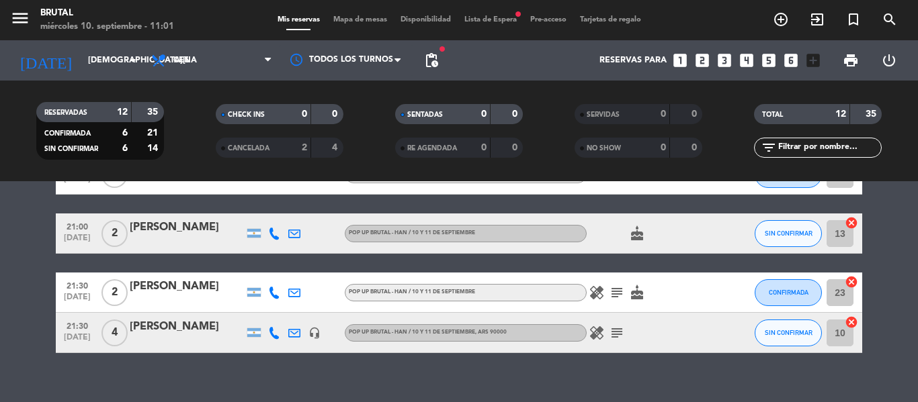
click at [175, 243] on div at bounding box center [187, 242] width 114 height 11
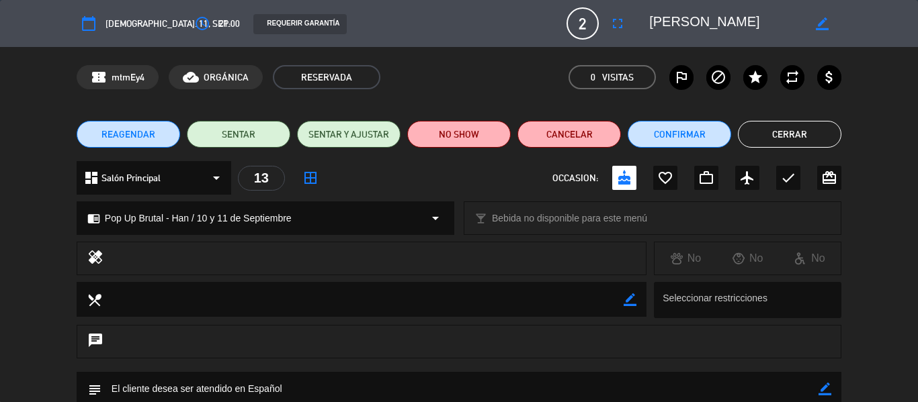
click at [23, 281] on div "healing No No No" at bounding box center [459, 262] width 918 height 40
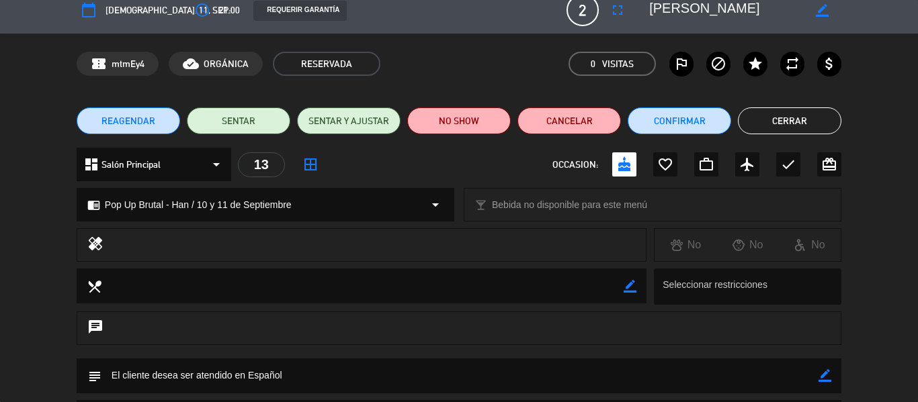
scroll to position [0, 0]
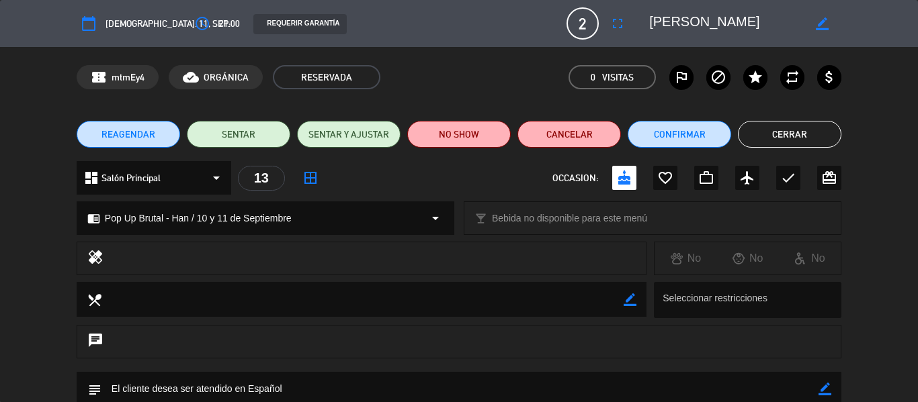
click at [774, 133] on button "Cerrar" at bounding box center [789, 134] width 103 height 27
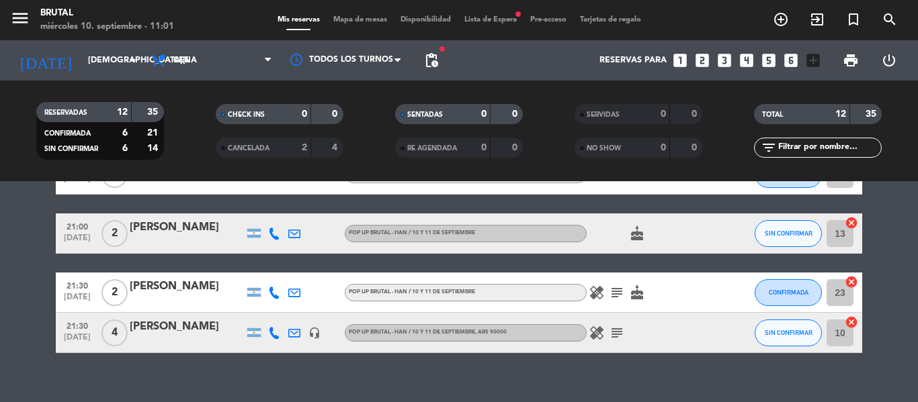
click at [169, 330] on div "[PERSON_NAME]" at bounding box center [187, 326] width 114 height 17
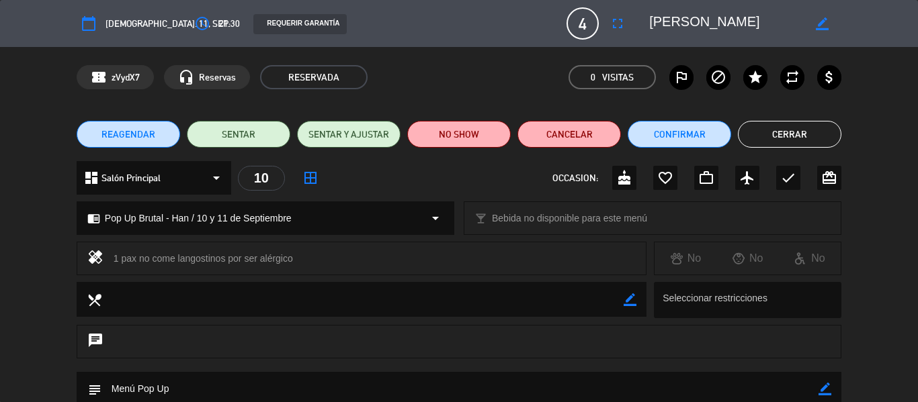
click at [3, 248] on div "healing 1 pax no come langostinos por ser alérgico No No No" at bounding box center [459, 262] width 918 height 40
click at [780, 146] on button "Cerrar" at bounding box center [789, 134] width 103 height 27
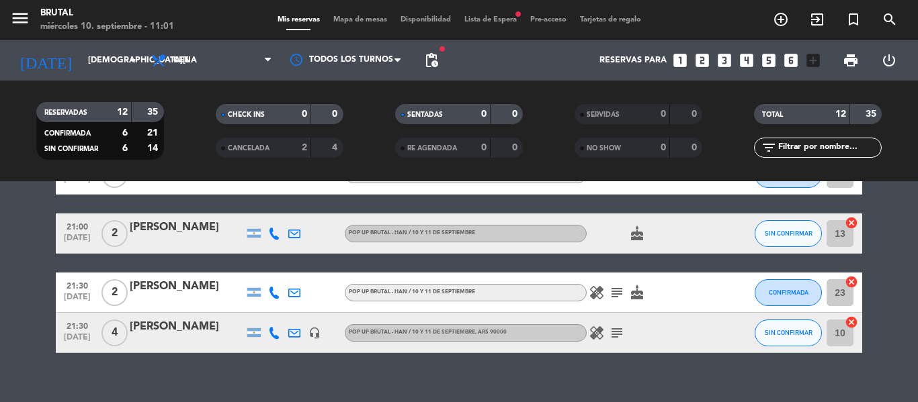
click at [0, 307] on bookings-row "20:00 [DATE] 2 [PERSON_NAME] Pop Up Brutal - Han / [DATE] y [DATE] , ARS 90000 …" at bounding box center [459, 83] width 918 height 540
